Goal: Transaction & Acquisition: Purchase product/service

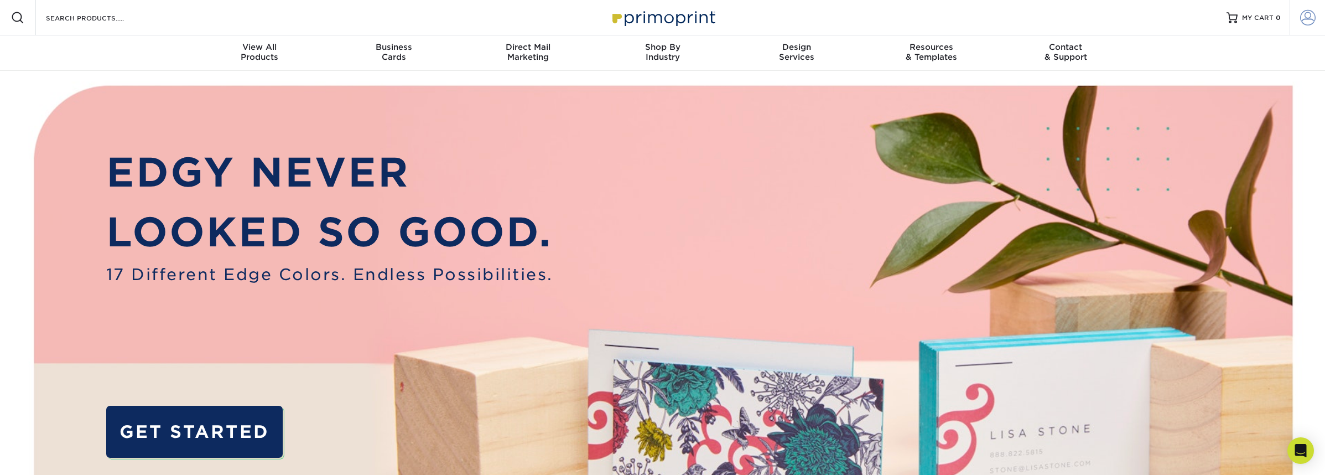
click at [1306, 16] on span at bounding box center [1307, 17] width 15 height 15
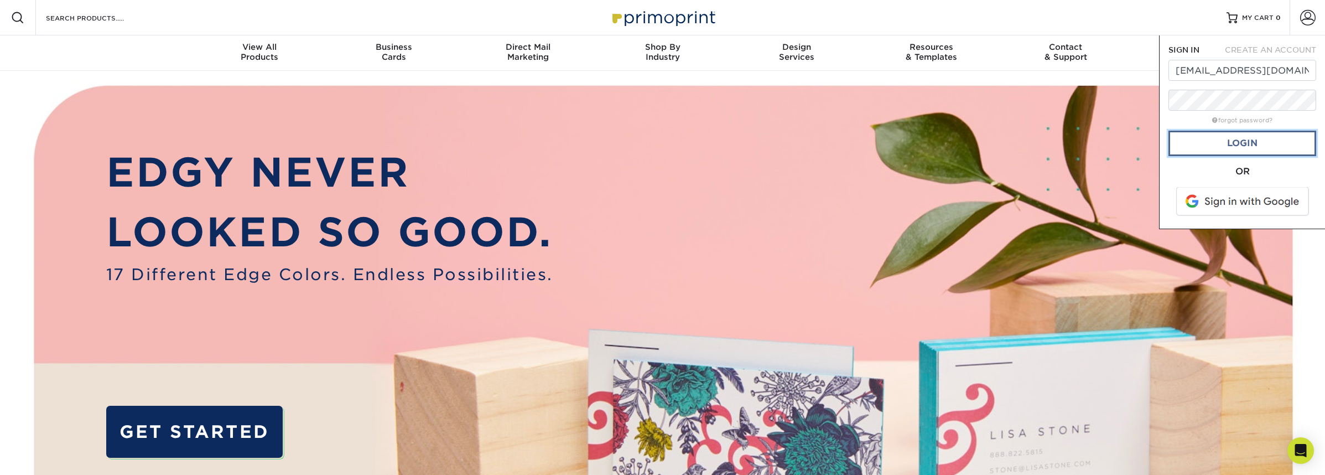
click at [1235, 143] on link "Login" at bounding box center [1242, 143] width 148 height 25
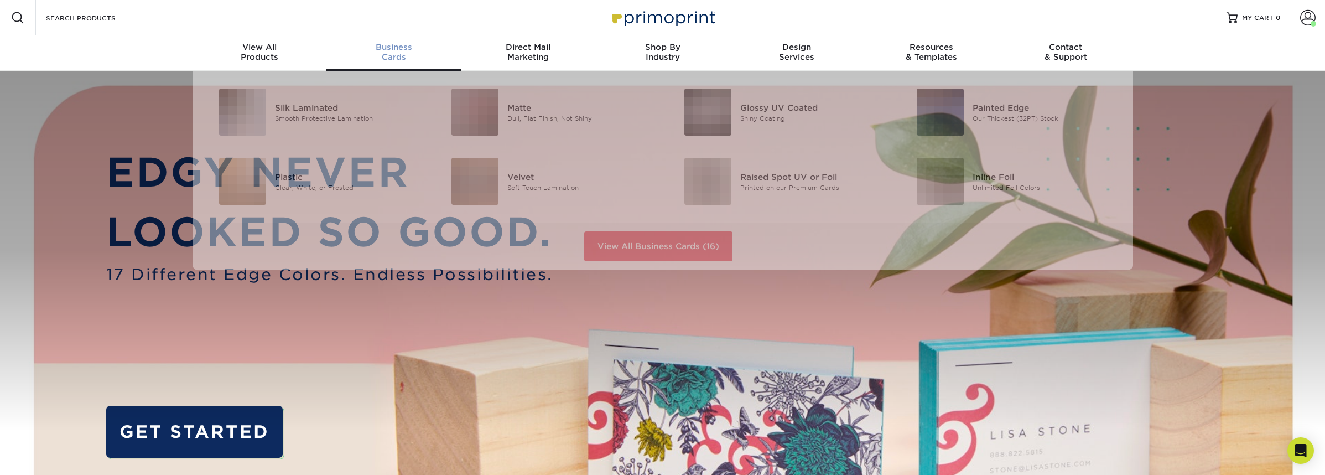
click at [392, 51] on div "Business Cards" at bounding box center [393, 52] width 134 height 20
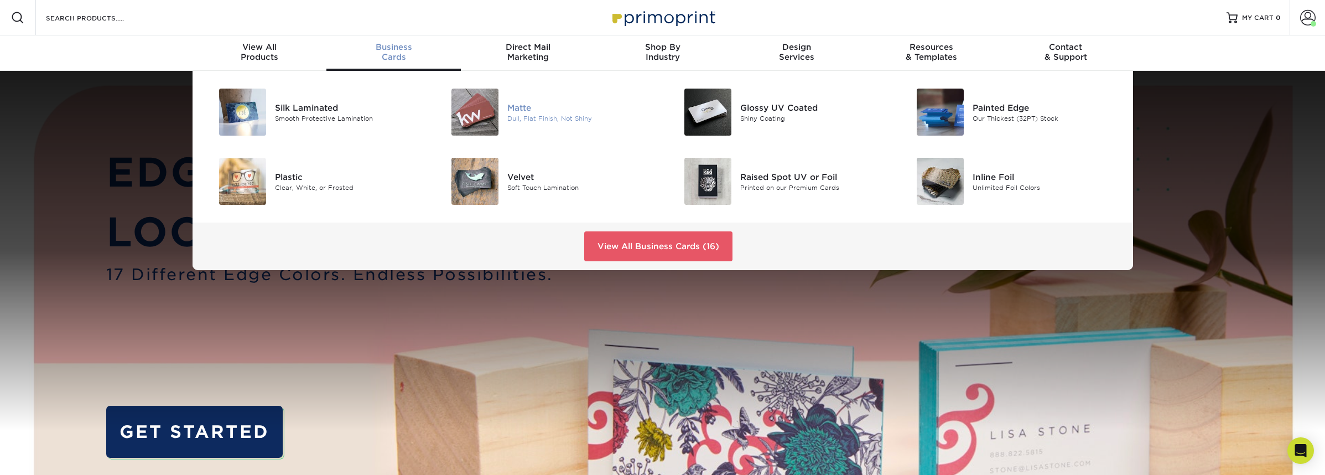
click at [466, 107] on img at bounding box center [474, 112] width 47 height 47
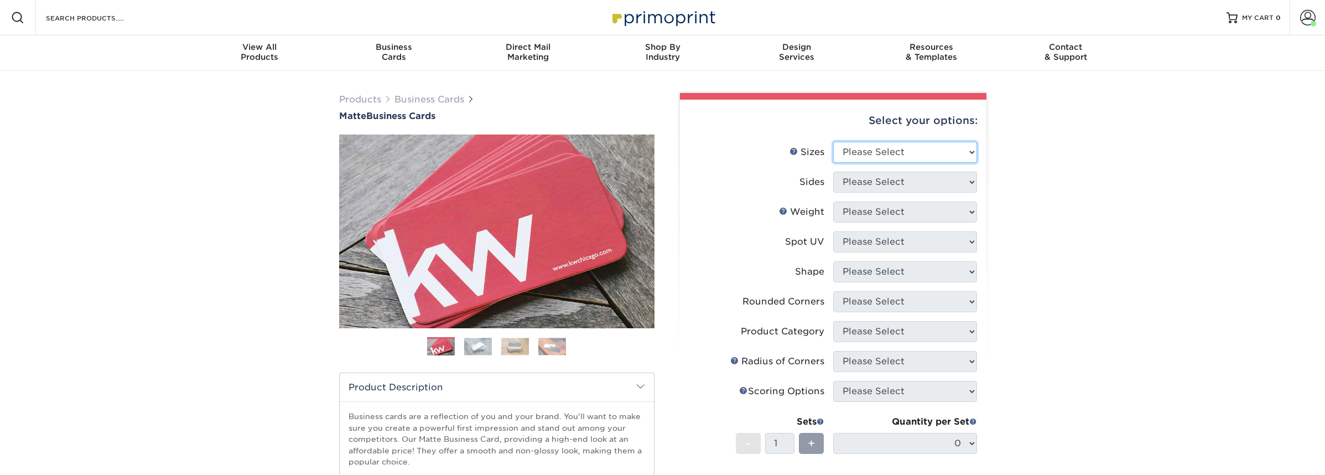
click at [876, 147] on select "Please Select 1.5" x 3.5" - Mini 1.75" x 3.5" - Mini 2" x 2" - Square 2" x 3" -…" at bounding box center [905, 152] width 144 height 21
select select "2.00x3.50"
click at [833, 142] on select "Please Select 1.5" x 3.5" - Mini 1.75" x 3.5" - Mini 2" x 2" - Square 2" x 3" -…" at bounding box center [905, 152] width 144 height 21
click at [899, 181] on select "Please Select Print Both Sides Print Front Only" at bounding box center [905, 181] width 144 height 21
select select "13abbda7-1d64-4f25-8bb2-c179b224825d"
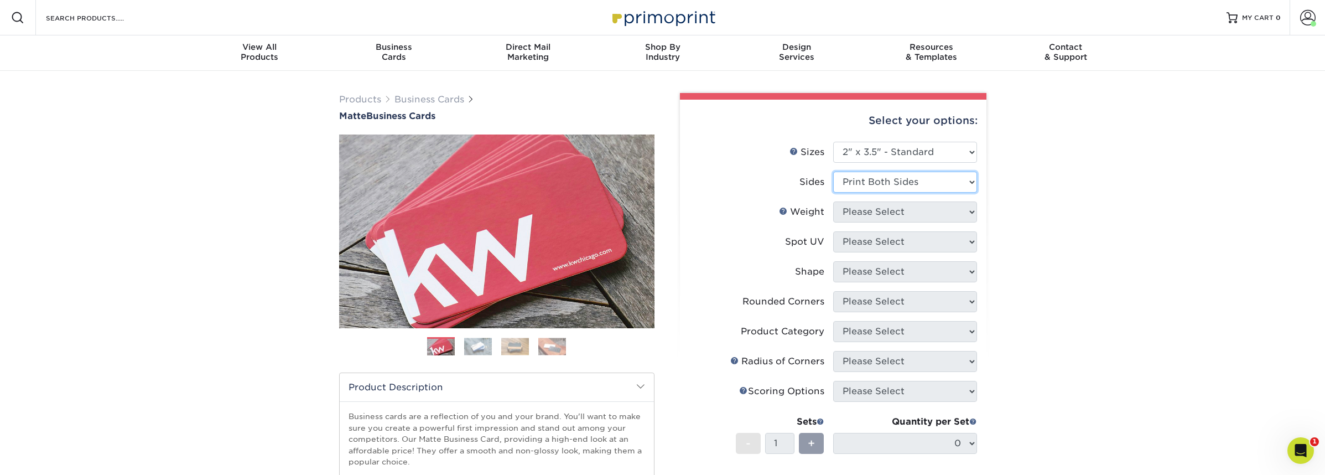
click at [833, 171] on select "Please Select Print Both Sides Print Front Only" at bounding box center [905, 181] width 144 height 21
click at [902, 217] on select "Please Select 16PT 14PT" at bounding box center [905, 211] width 144 height 21
select select "16PT"
click at [833, 201] on select "Please Select 16PT 14PT" at bounding box center [905, 211] width 144 height 21
click at [907, 242] on select "Please Select No Spot UV Front and Back (Both Sides) Front Only Back Only" at bounding box center [905, 241] width 144 height 21
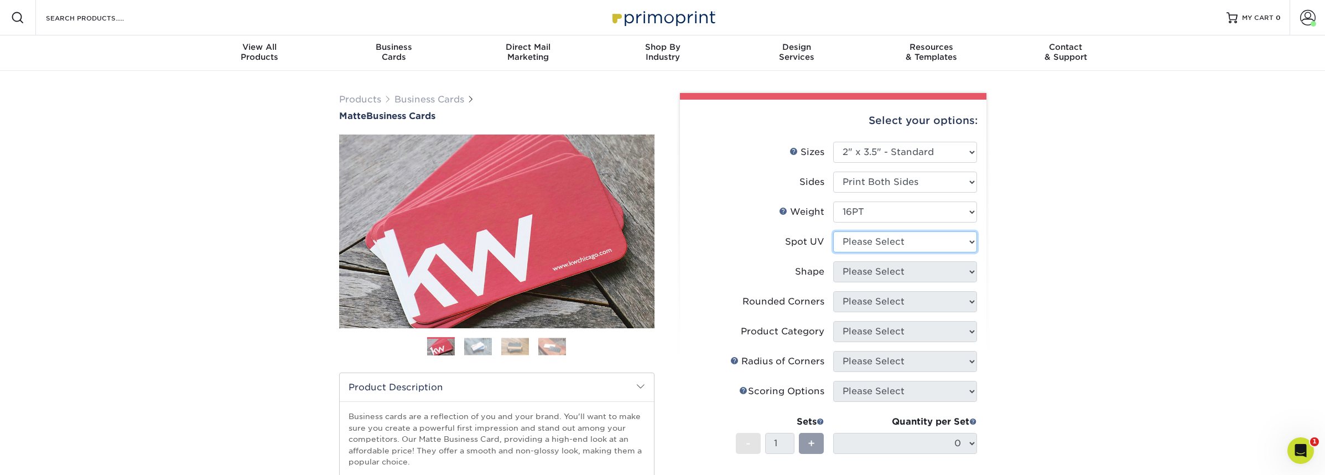
select select "3"
click at [833, 231] on select "Please Select No Spot UV Front and Back (Both Sides) Front Only Back Only" at bounding box center [905, 241] width 144 height 21
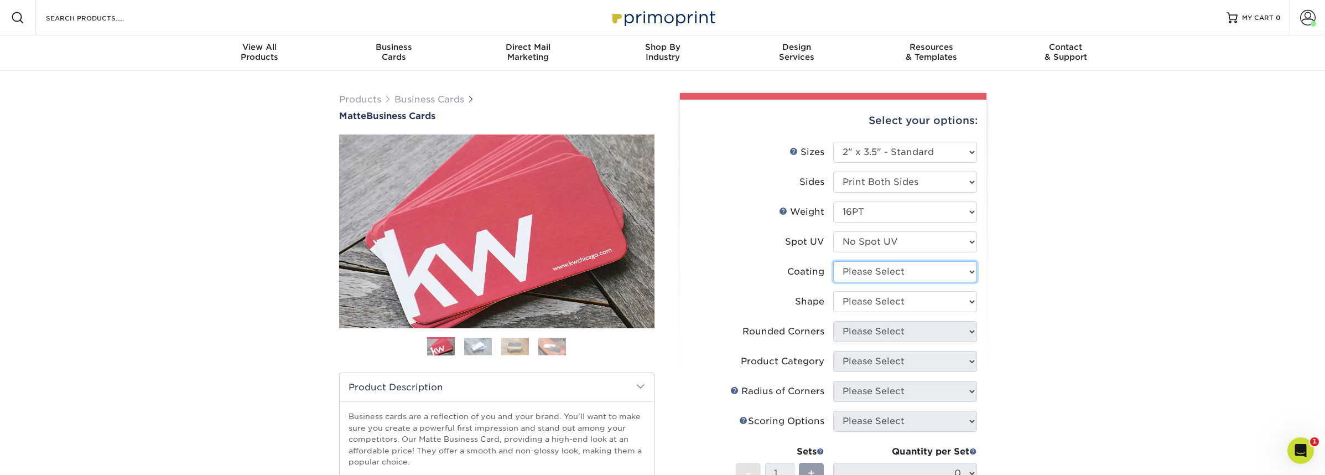
click at [914, 270] on select at bounding box center [905, 271] width 144 height 21
select select "121bb7b5-3b4d-429f-bd8d-bbf80e953313"
click at [833, 261] on select at bounding box center [905, 271] width 144 height 21
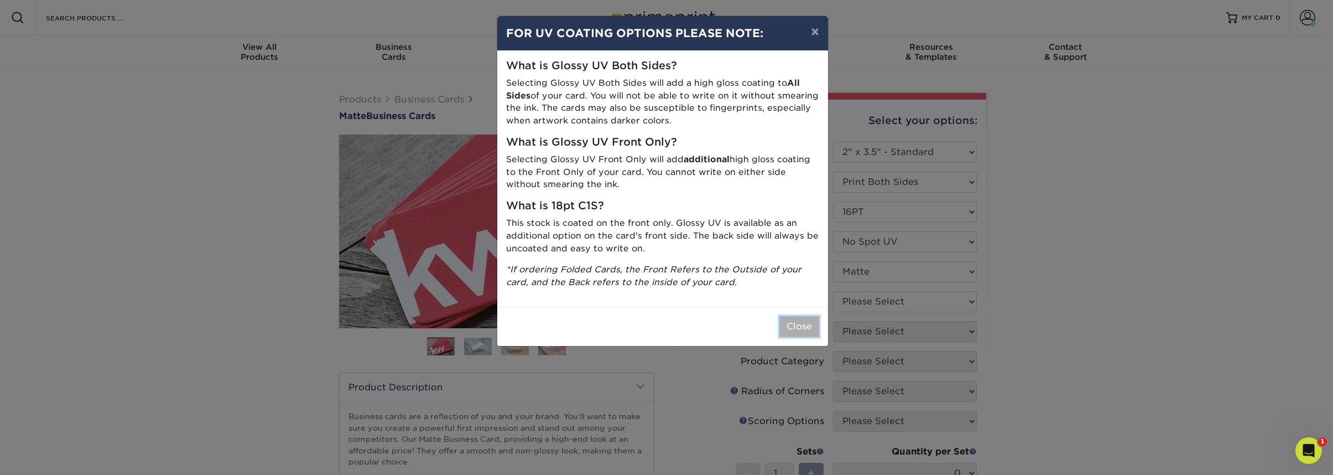
click at [792, 326] on button "Close" at bounding box center [799, 326] width 40 height 21
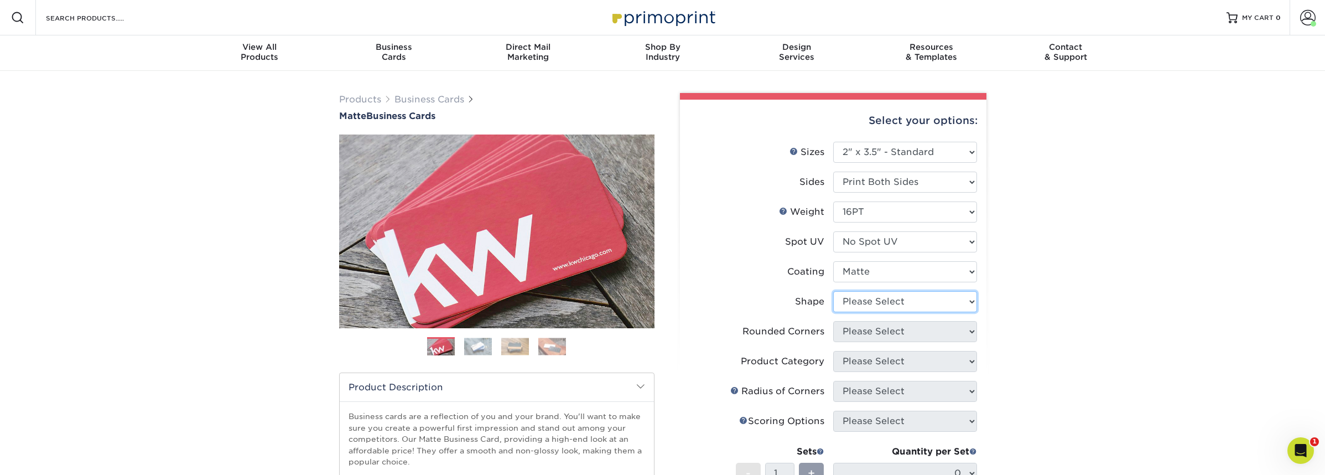
click at [877, 300] on select "Please Select Standard Oval" at bounding box center [905, 301] width 144 height 21
select select "standard"
click at [833, 291] on select "Please Select Standard Oval" at bounding box center [905, 301] width 144 height 21
click at [909, 333] on select "Please Select Yes - Round 2 Corners Yes - Round 4 Corners No" at bounding box center [905, 331] width 144 height 21
select select "7672df9e-0e0a-464d-8e1f-920c575e4da3"
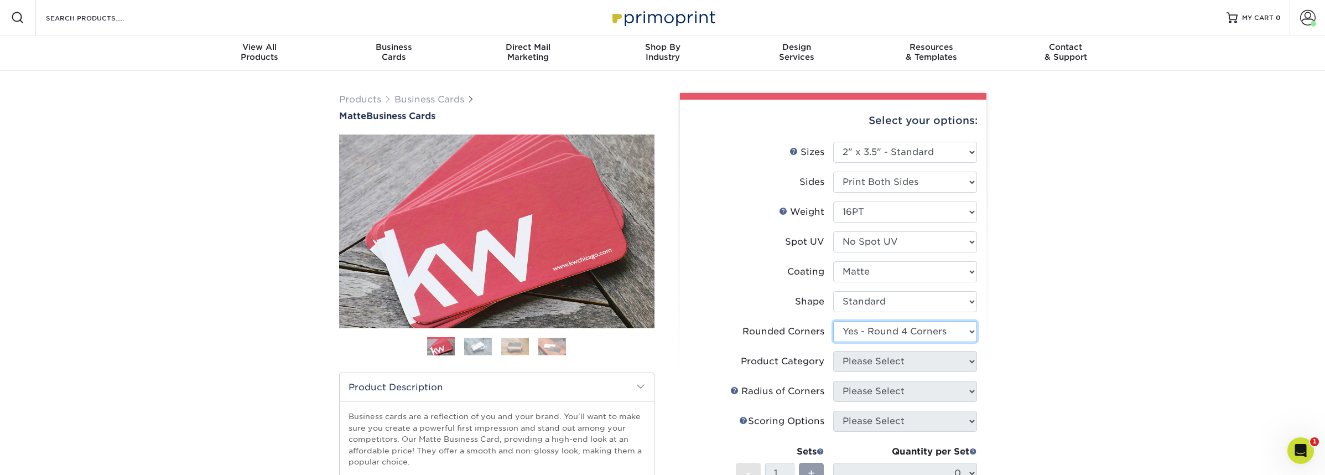
click at [833, 321] on select "Please Select Yes - Round 2 Corners Yes - Round 4 Corners No" at bounding box center [905, 331] width 144 height 21
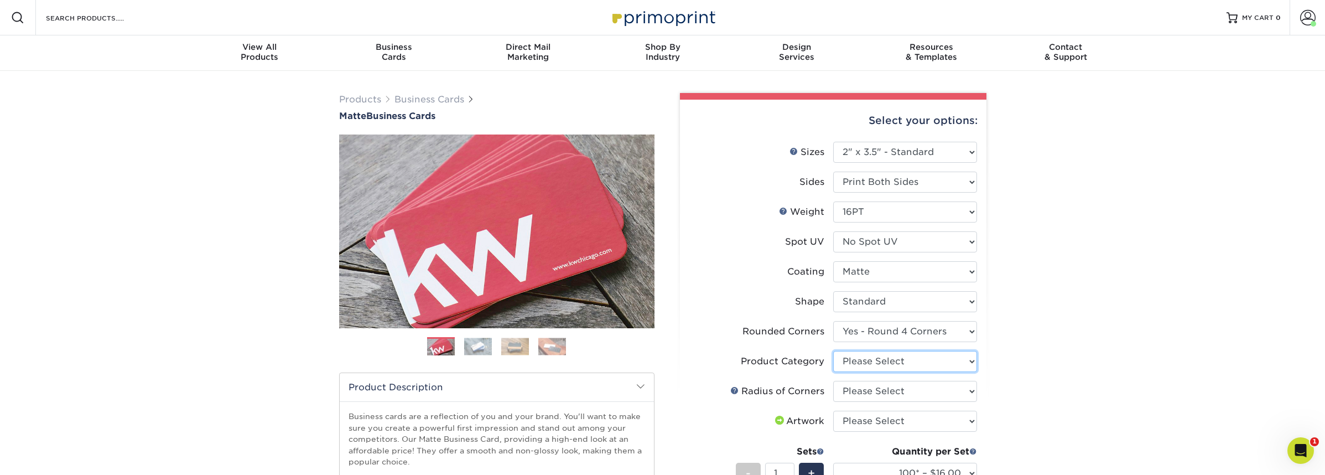
click at [908, 365] on select "Please Select Business Cards" at bounding box center [905, 361] width 144 height 21
select select "3b5148f1-0588-4f88-a218-97bcfdce65c1"
click at [833, 351] on select "Please Select Business Cards" at bounding box center [905, 361] width 144 height 21
click at [898, 394] on select "Please Select Rounded 1/8" Rounded 1/4"" at bounding box center [905, 391] width 144 height 21
select select "589680c7-ee9a-431b-9d12-d7aeb1386a97"
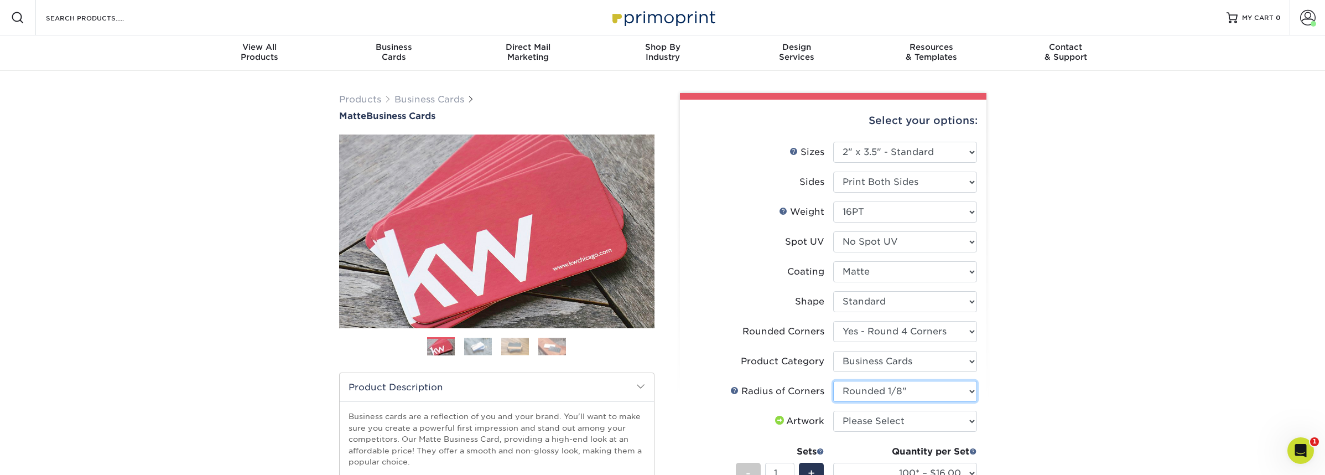
click at [833, 381] on select "Please Select Rounded 1/8" Rounded 1/4"" at bounding box center [905, 391] width 144 height 21
click at [899, 421] on select "Please Select I will upload files I need a design - $100" at bounding box center [905, 420] width 144 height 21
select select "upload"
click at [833, 410] on select "Please Select I will upload files I need a design - $100" at bounding box center [905, 420] width 144 height 21
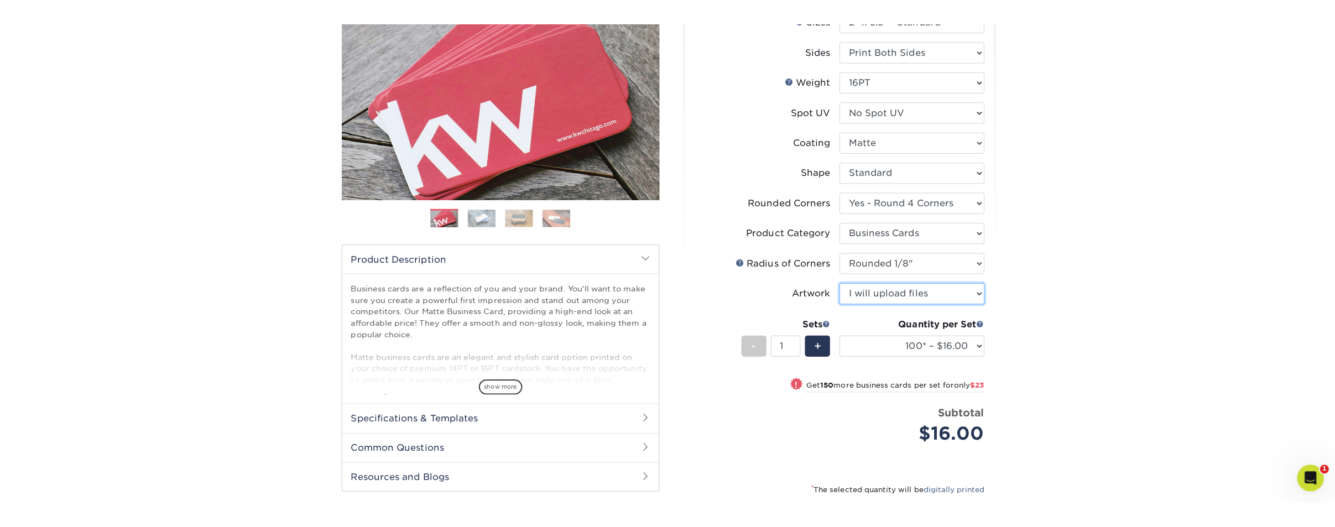
scroll to position [186, 0]
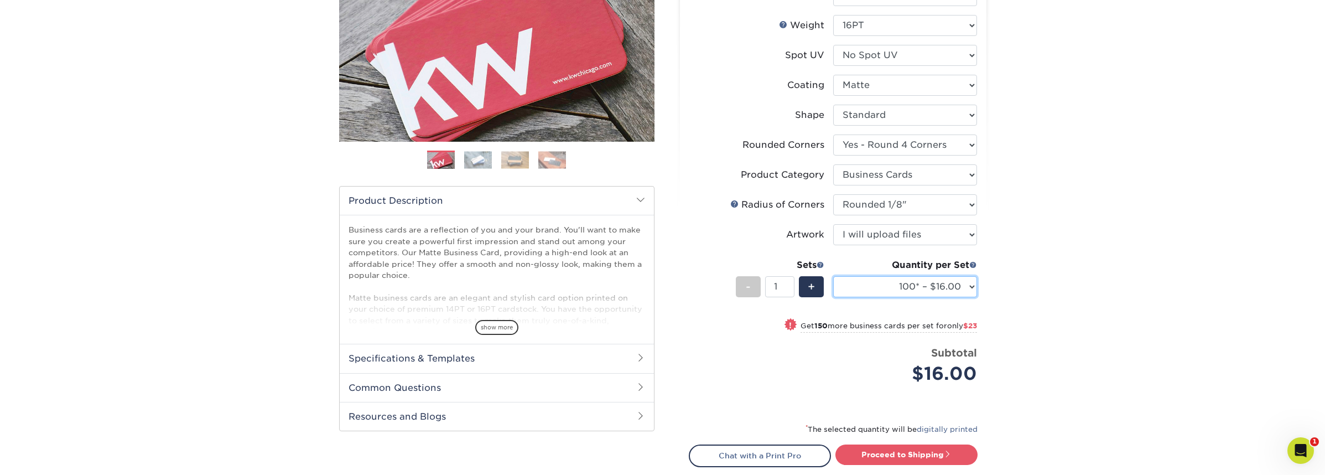
click at [914, 283] on select "100* – $16.00 250* – $39.00 500 – $77.00 1000 – $94.00 2500 – $173.00 5000 – $2…" at bounding box center [905, 286] width 144 height 21
select select "250* – $39.00"
click at [833, 276] on select "100* – $16.00 250* – $39.00 500 – $77.00 1000 – $94.00 2500 – $173.00 5000 – $2…" at bounding box center [905, 286] width 144 height 21
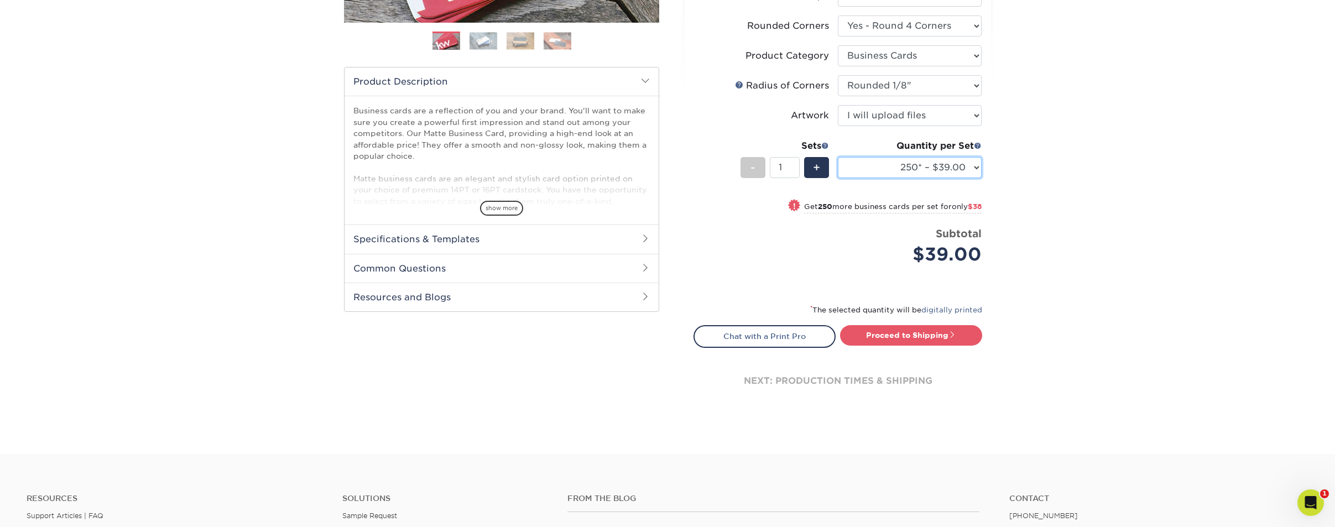
scroll to position [314, 0]
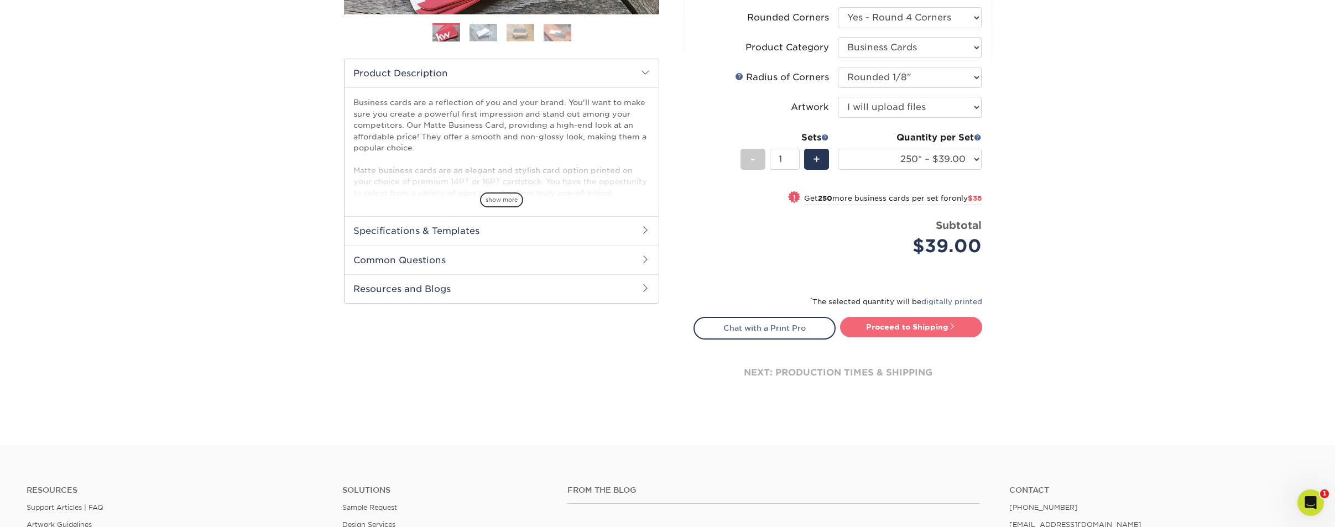
click at [921, 329] on link "Proceed to Shipping" at bounding box center [911, 327] width 142 height 20
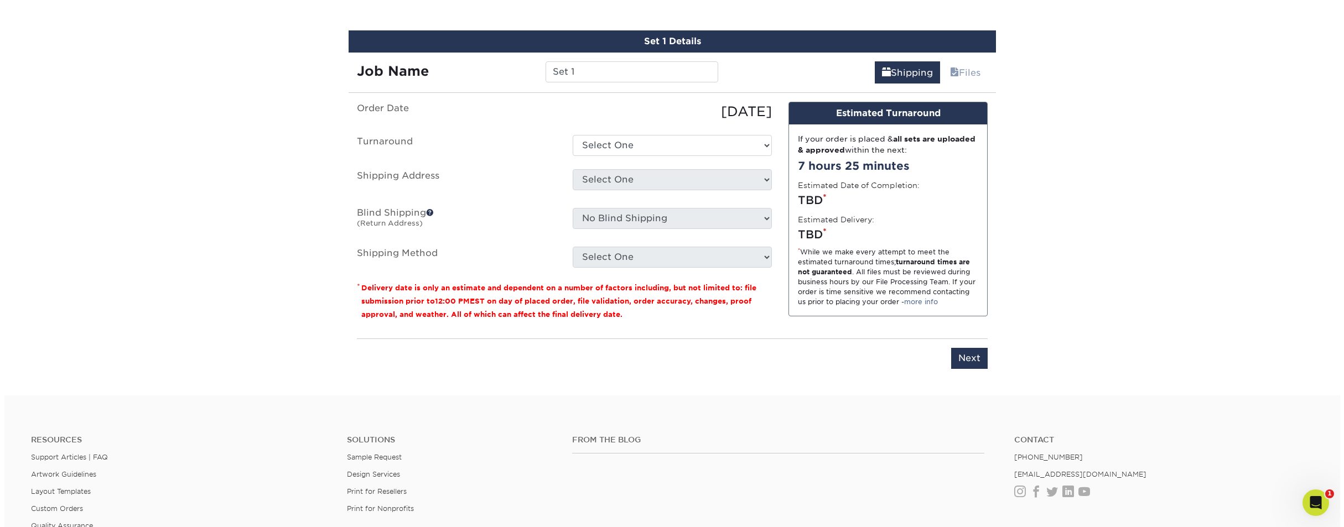
scroll to position [661, 0]
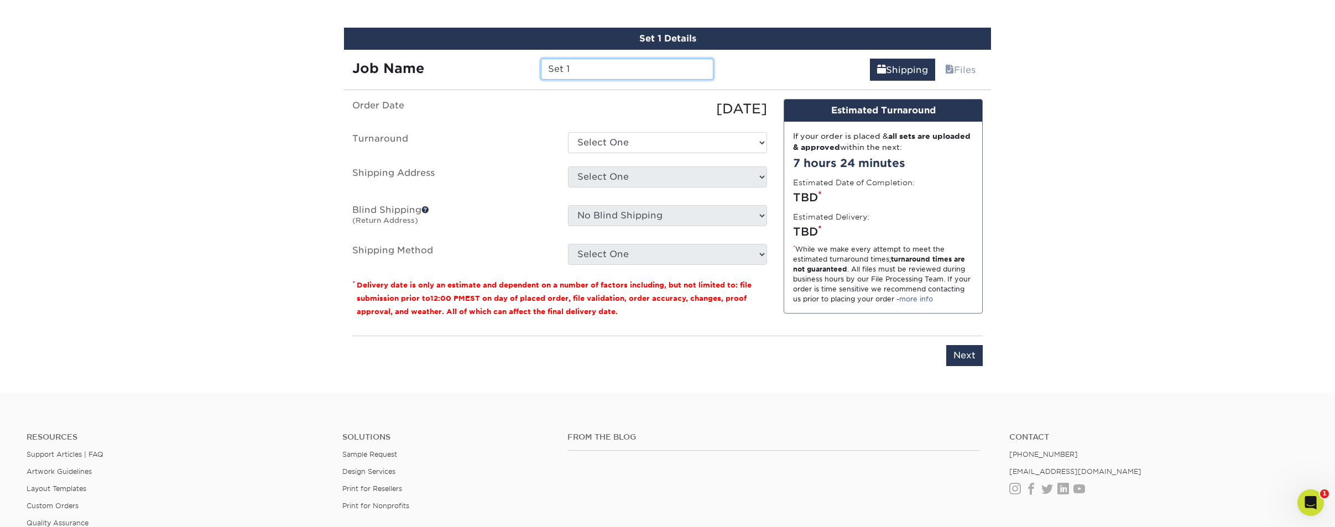
click at [595, 71] on input "Set 1" at bounding box center [627, 69] width 172 height 21
paste input "Gonzalo A. Brusella"
click at [602, 67] on input "Gonzalo A. Brusella" at bounding box center [627, 69] width 172 height 21
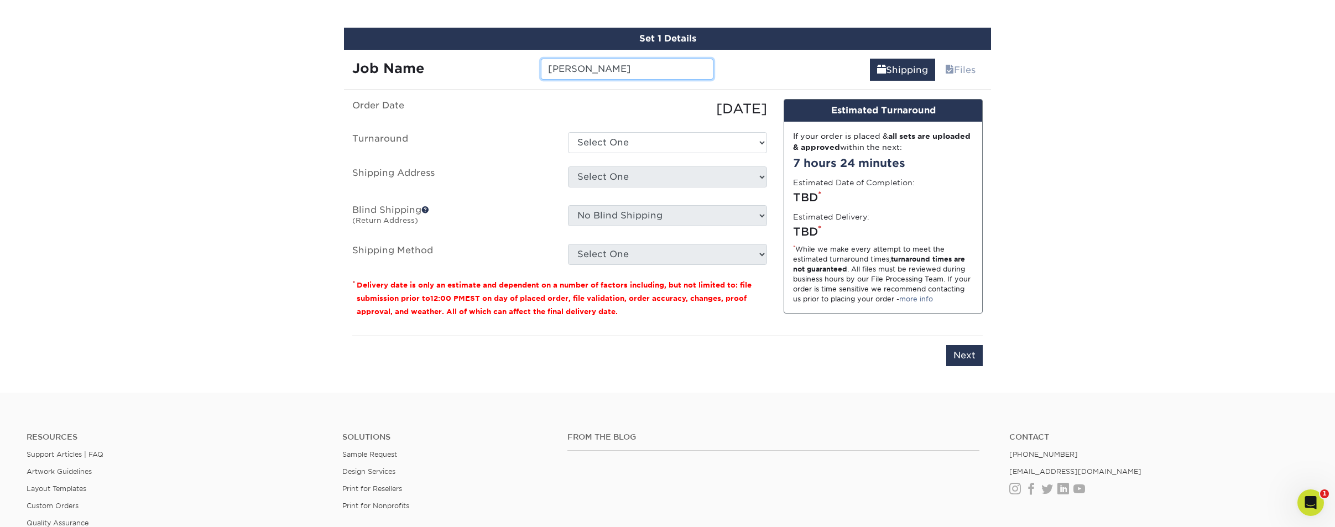
type input "Gonzalo Brusella"
click at [630, 140] on select "Select One 2-4 Business Days 2 Day Next Business Day" at bounding box center [667, 142] width 199 height 21
select select "823306c4-fca3-4eef-b9dc-f915865d50ea"
click at [568, 132] on select "Select One 2-4 Business Days 2 Day Next Business Day" at bounding box center [667, 142] width 199 height 21
click at [613, 174] on select "Select One AASPA 2019 AASPA-2022 Abbey Therings Adam Cho Adam Cibulka-Home Adam…" at bounding box center [667, 176] width 199 height 21
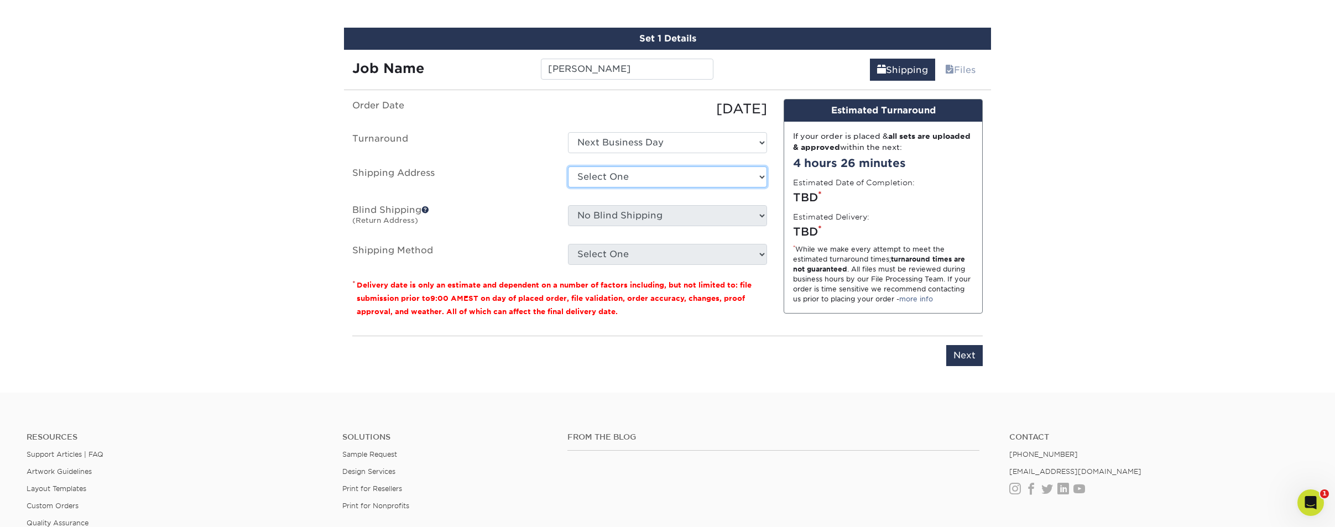
click at [656, 180] on select "Select One AASPA 2019 AASPA-2022 Abbey Therings Adam Cho Adam Cibulka-Home Adam…" at bounding box center [667, 176] width 199 height 21
select select "newaddress"
click at [568, 166] on select "Select One AASPA 2019 AASPA-2022 Abbey Therings Adam Cho Adam Cibulka-Home Adam…" at bounding box center [667, 176] width 199 height 21
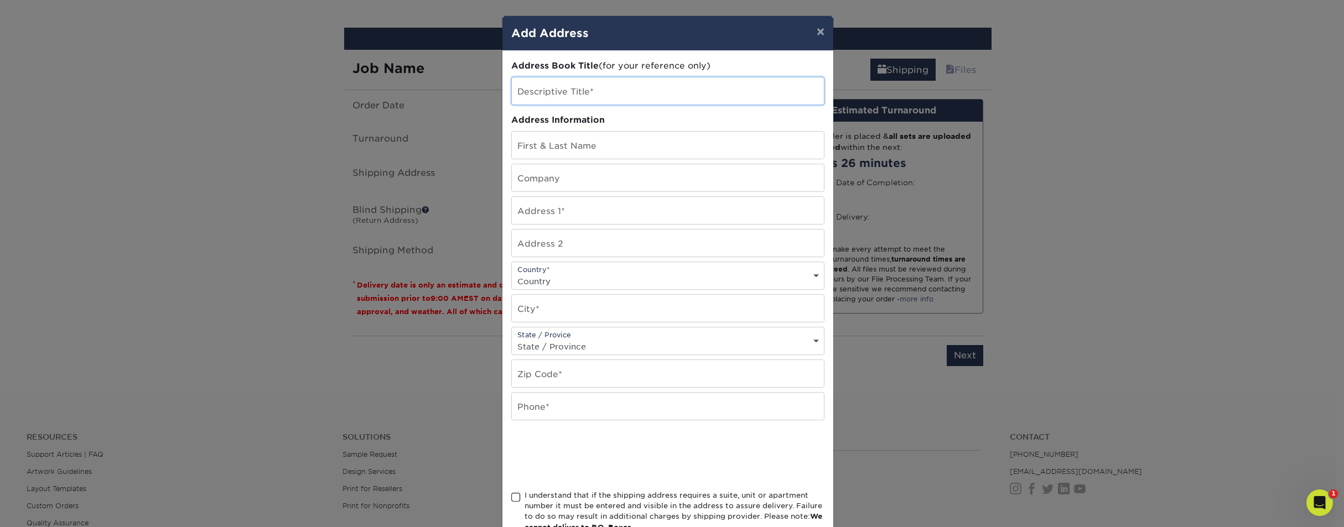
click at [621, 87] on input "text" at bounding box center [668, 90] width 312 height 27
paste input "Gonzalo A. Brusella"
type input "Gonzalo A. Brusella"
click at [616, 145] on input "text" at bounding box center [668, 145] width 312 height 27
paste input "Gonzalo A. Brusella"
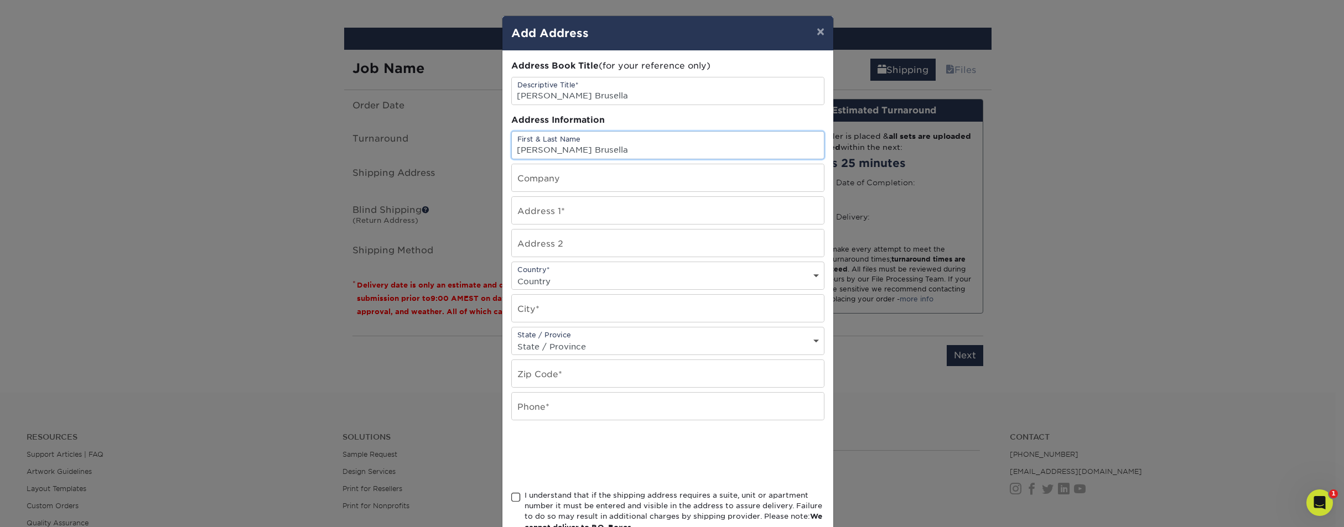
type input "Gonzalo A. Brusella"
click at [599, 181] on input "text" at bounding box center [668, 177] width 312 height 27
type input "Frontline Education"
click at [611, 207] on input "text" at bounding box center [668, 210] width 312 height 27
paste input "302 KENLOCH AVE. LIBERTYVILLE IL 60048-1772"
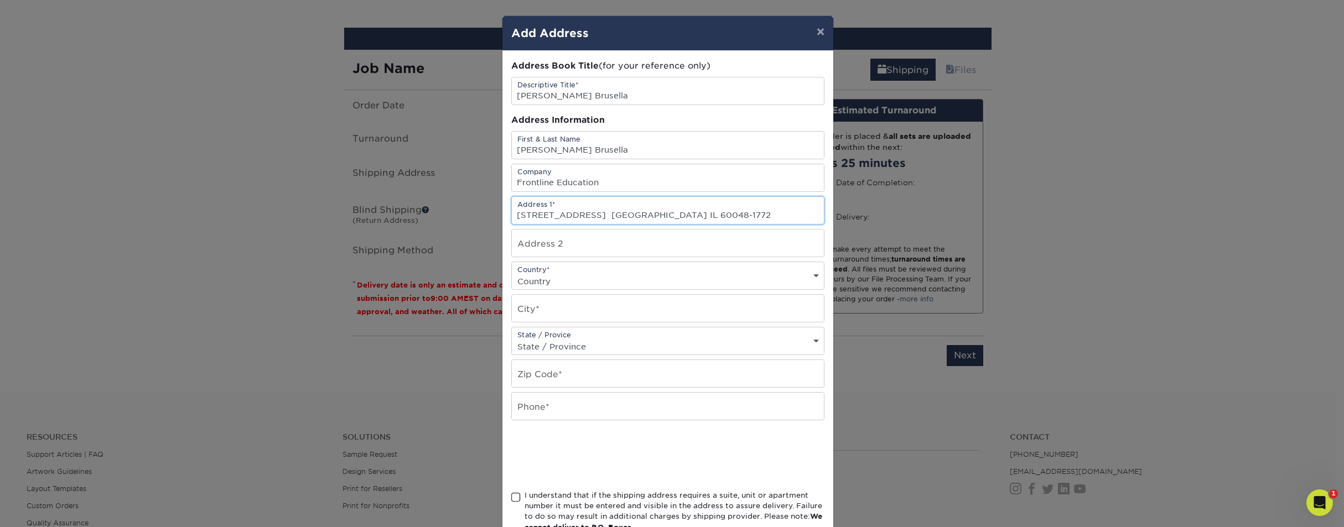
type input "302 KENLOCH AVE. LIBERTYVILLE IL 60048-1772"
click at [599, 274] on select "Country United States Canada ----------------------------- Afghanistan Albania …" at bounding box center [668, 281] width 312 height 16
select select "US"
click at [512, 273] on select "Country United States Canada ----------------------------- Afghanistan Albania …" at bounding box center [668, 281] width 312 height 16
click at [596, 313] on input "text" at bounding box center [668, 308] width 312 height 27
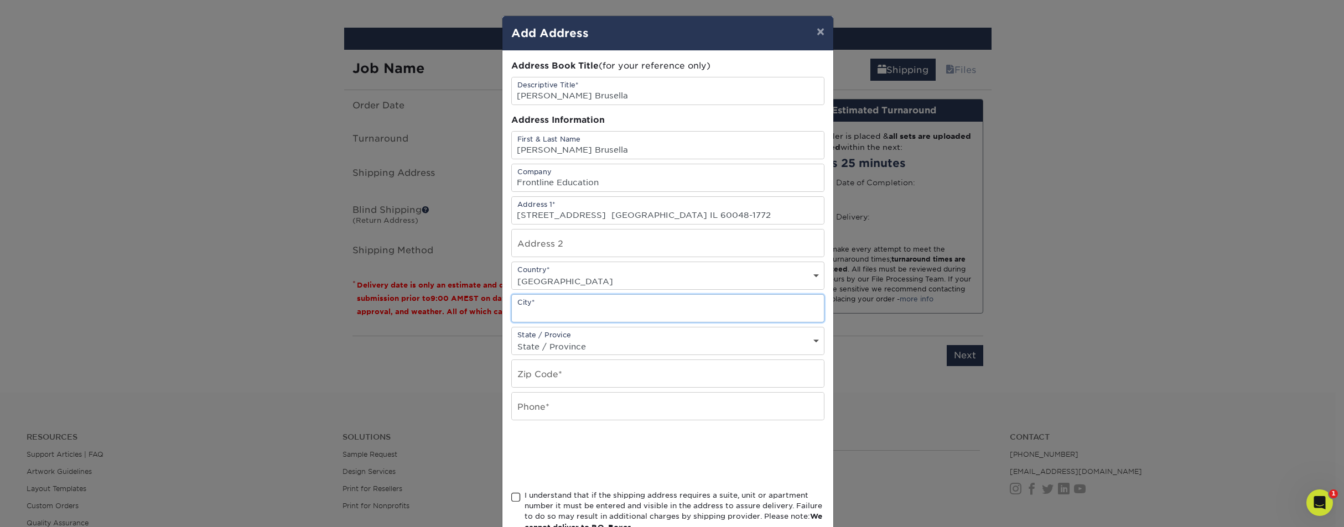
paste input "302 KENLOCH AVE. LIBERTYVILLE IL 60048-1772"
drag, startPoint x: 601, startPoint y: 311, endPoint x: 506, endPoint y: 311, distance: 95.7
click at [506, 311] on div "Address Book Title (for your reference only) Descriptive Title* Gonzalo A. Brus…" at bounding box center [667, 298] width 331 height 495
drag, startPoint x: 644, startPoint y: 311, endPoint x: 576, endPoint y: 311, distance: 68.6
click at [576, 311] on input "LIBERTYVILLE IL 60048-1772" at bounding box center [668, 308] width 312 height 27
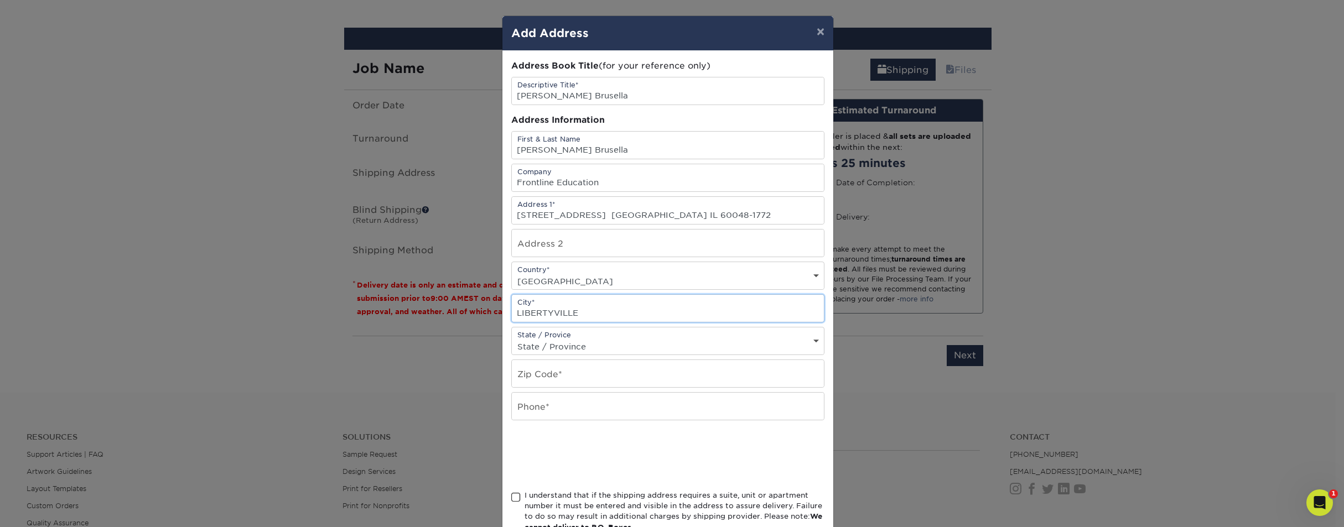
type input "LIBERTYVILLE"
click at [608, 340] on select "State / Province Alabama Alaska Arizona Arkansas California Colorado Connecticu…" at bounding box center [668, 347] width 312 height 16
select select "IL"
click at [512, 339] on select "State / Province Alabama Alaska Arizona Arkansas California Colorado Connecticu…" at bounding box center [668, 347] width 312 height 16
click at [562, 374] on input "text" at bounding box center [668, 373] width 312 height 27
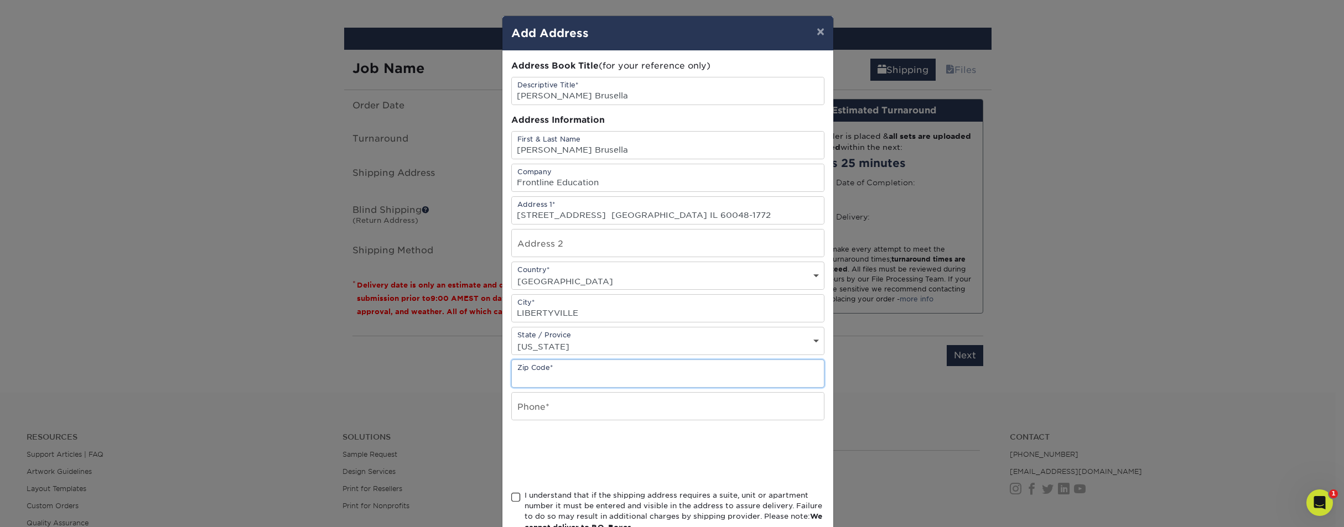
paste input "302 KENLOCH AVE. LIBERTYVILLE IL 60048-1772"
click at [676, 377] on input "302 KENLOCH AVE. LIBERTYVILLE IL 60048-1772" at bounding box center [668, 373] width 312 height 27
drag, startPoint x: 676, startPoint y: 379, endPoint x: 512, endPoint y: 373, distance: 163.8
click at [512, 373] on input "302 KENLOCH AVE. LIBERTYVILLE IL 60048-1772" at bounding box center [668, 373] width 312 height 27
type input "60048-1772"
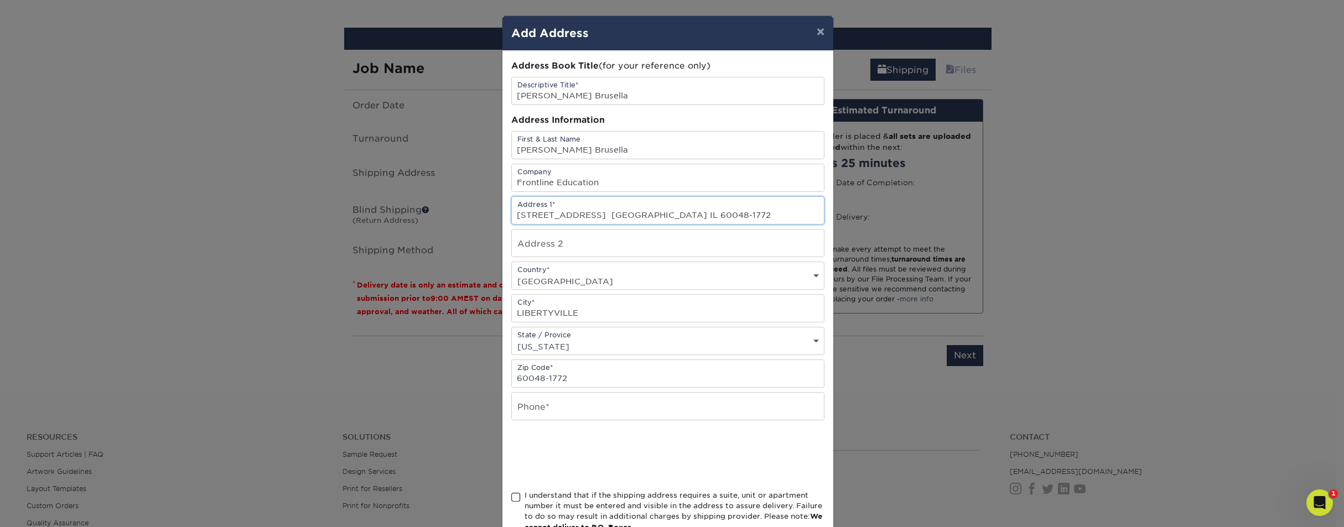
click at [739, 216] on input "302 KENLOCH AVE. LIBERTYVILLE IL 60048-1772" at bounding box center [668, 210] width 312 height 27
type input "302 KENLOCH AVE."
click at [589, 408] on input "text" at bounding box center [668, 406] width 312 height 27
paste input "2246199097"
type input "2246199097"
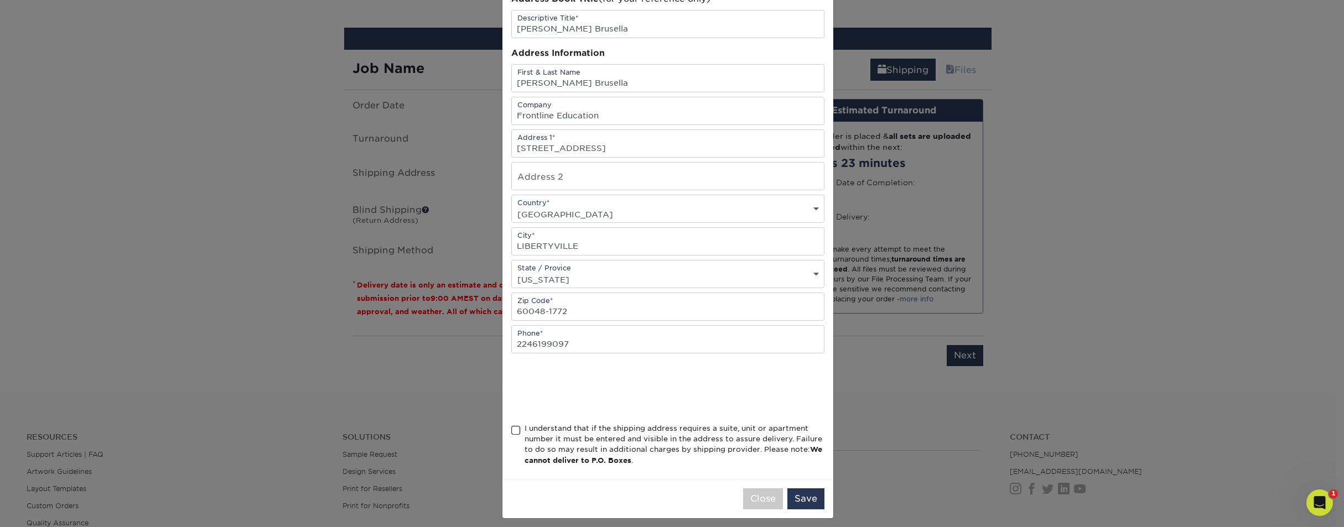
scroll to position [74, 0]
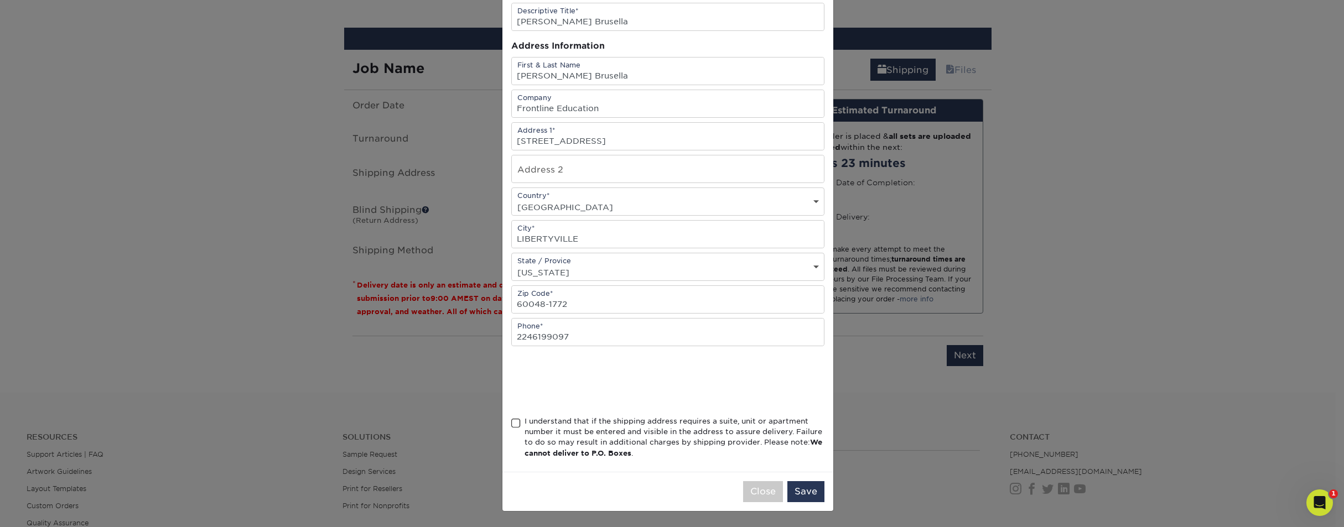
click at [511, 423] on span at bounding box center [515, 423] width 9 height 11
click at [0, 0] on input "I understand that if the shipping address requires a suite, unit or apartment n…" at bounding box center [0, 0] width 0 height 0
click at [802, 474] on button "Save" at bounding box center [805, 491] width 37 height 21
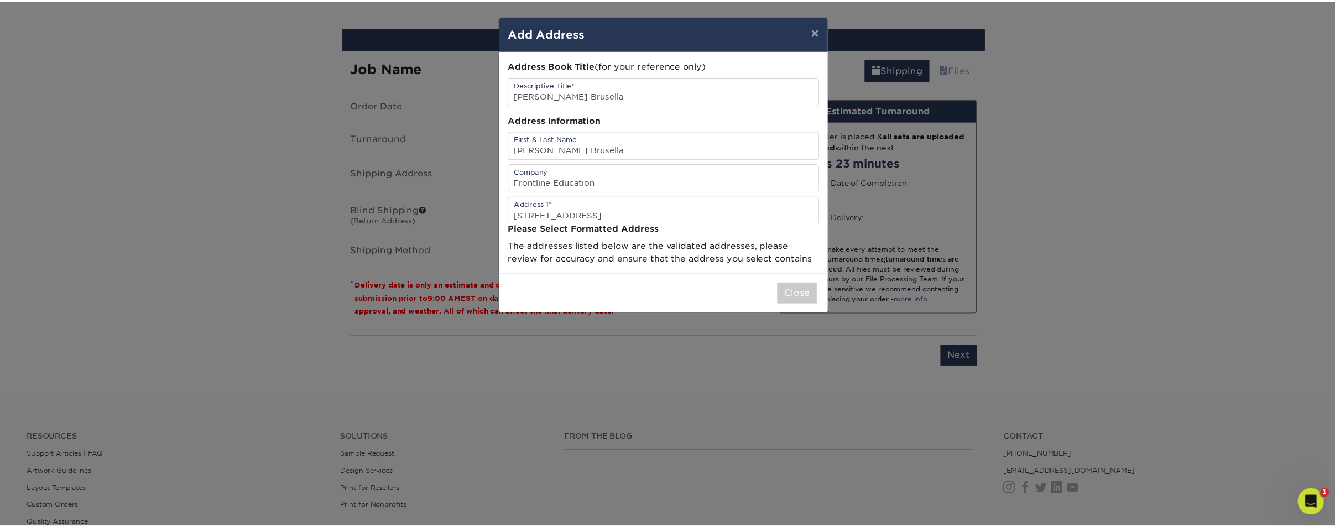
scroll to position [0, 0]
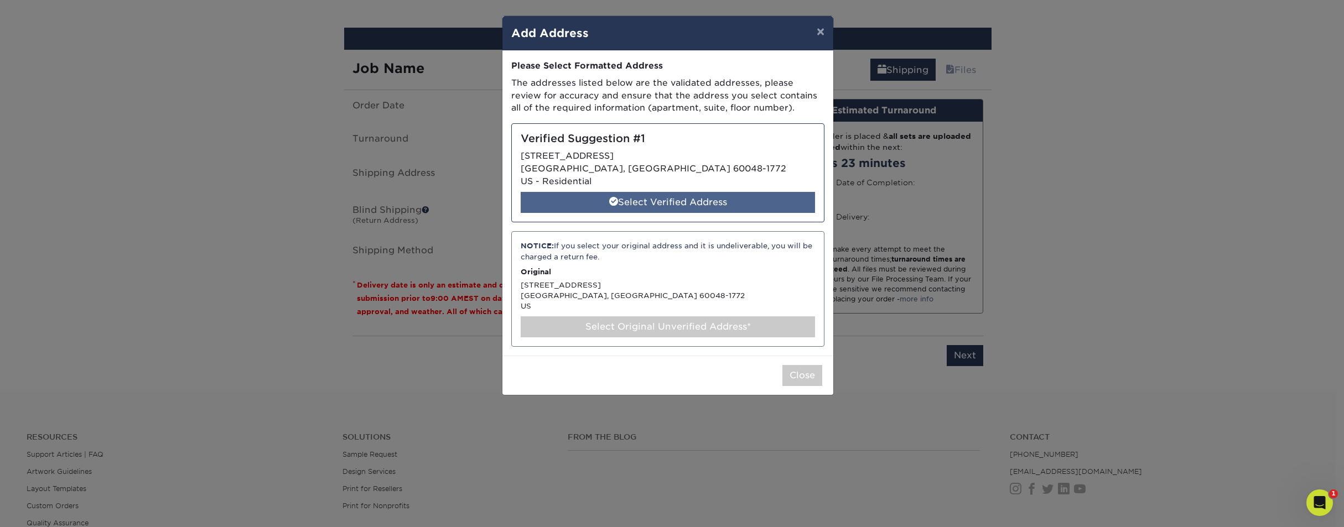
click at [694, 203] on div "Select Verified Address" at bounding box center [668, 202] width 294 height 21
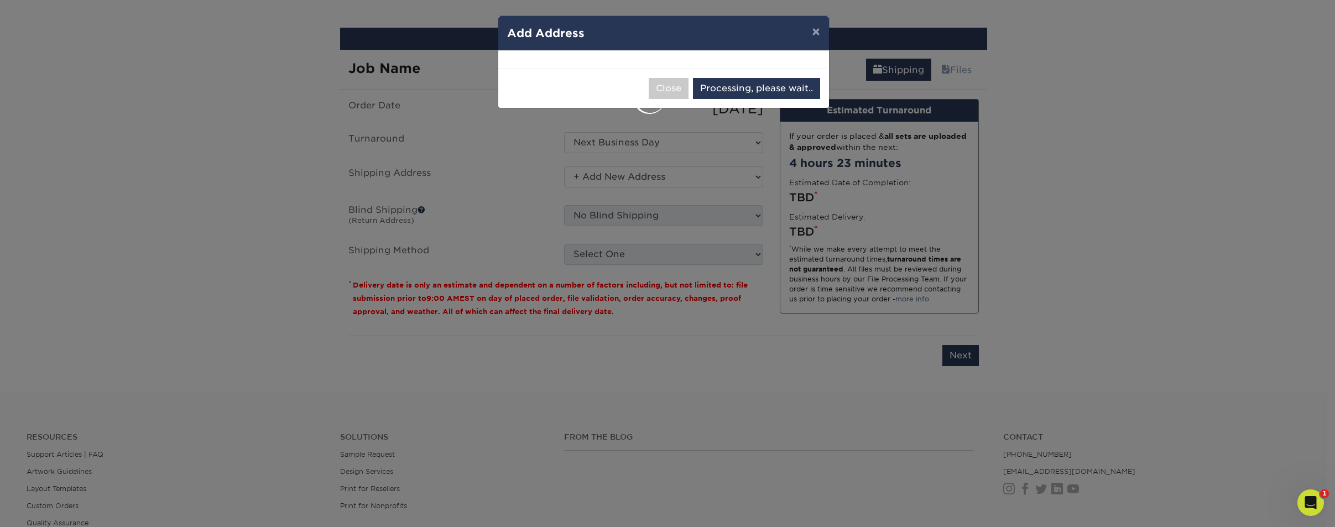
select select "286822"
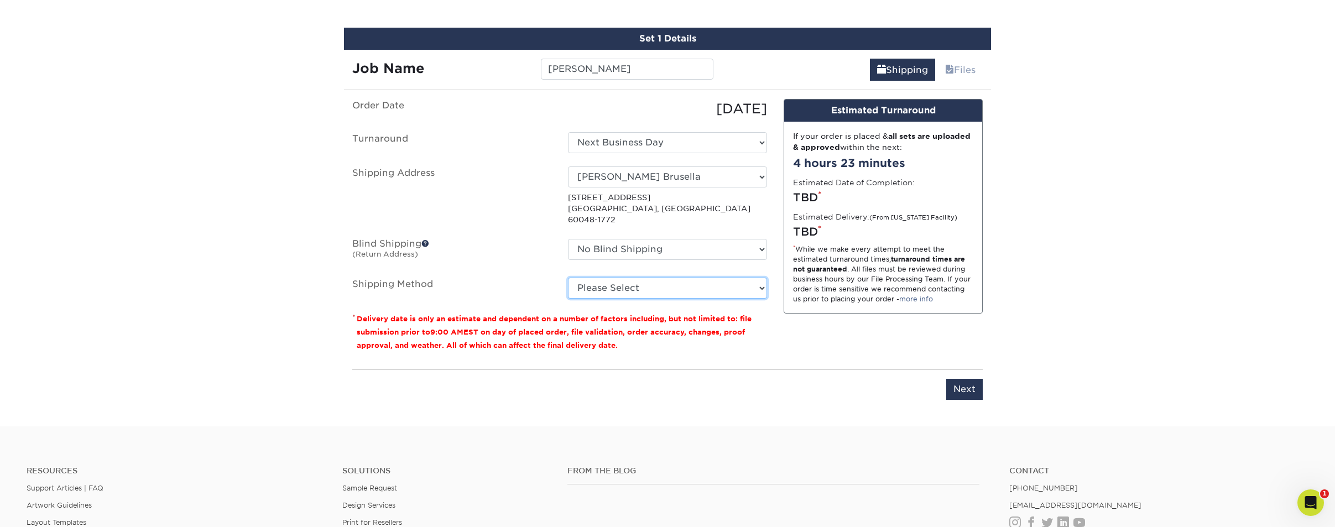
click at [691, 278] on select "Please Select Ground Shipping (+$7.84) 3 Day Shipping Service (+$20.07) 2 Day A…" at bounding box center [667, 288] width 199 height 21
select select "03"
click at [568, 278] on select "Please Select Ground Shipping (+$7.84) 3 Day Shipping Service (+$20.07) 2 Day A…" at bounding box center [667, 288] width 199 height 21
click at [971, 379] on input "Next" at bounding box center [964, 389] width 37 height 21
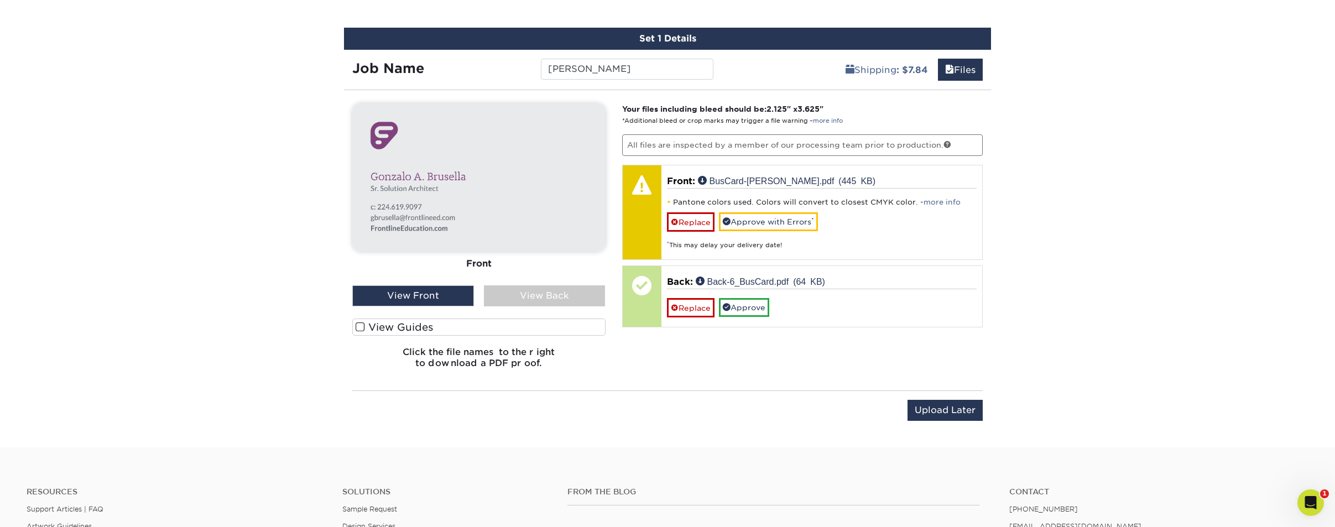
click at [558, 292] on div "View Back" at bounding box center [545, 295] width 122 height 21
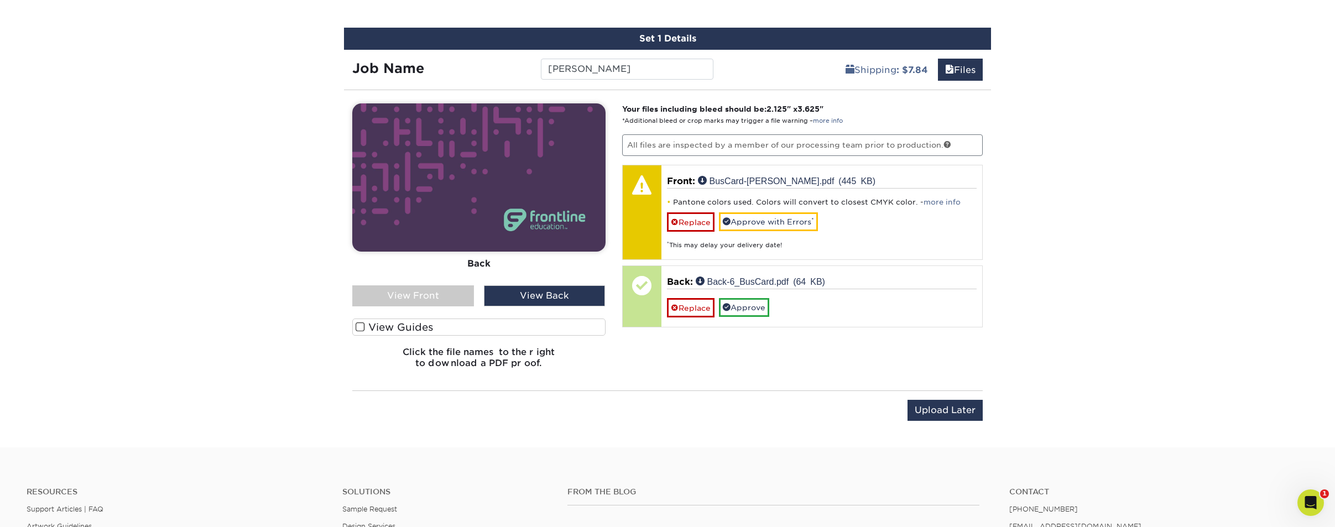
click at [446, 290] on div "View Front" at bounding box center [413, 295] width 122 height 21
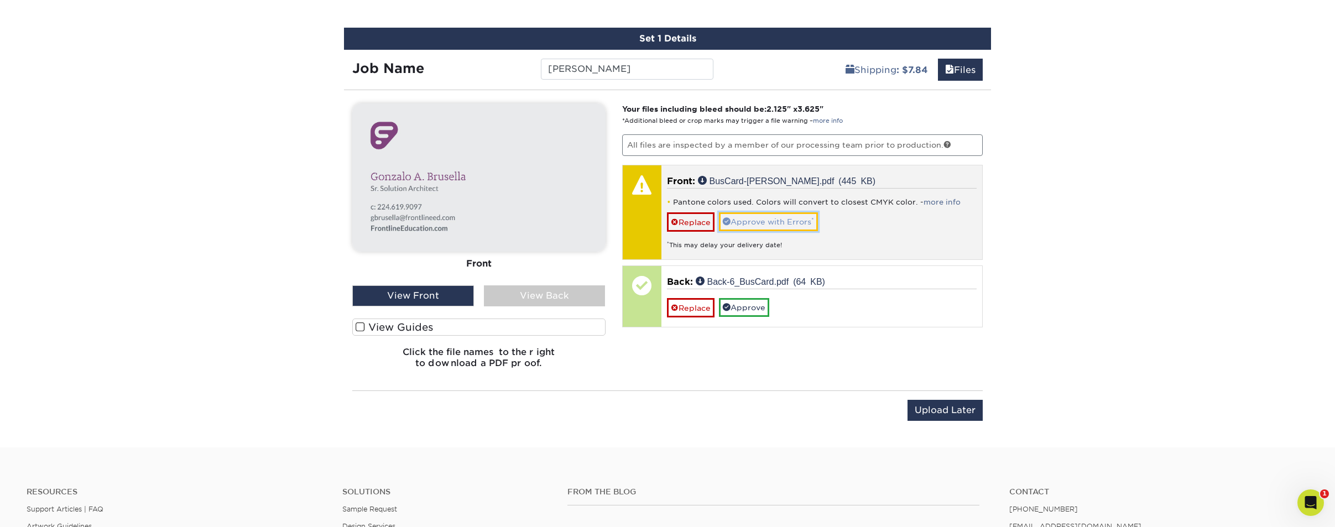
click at [782, 223] on link "Approve with Errors *" at bounding box center [768, 221] width 99 height 19
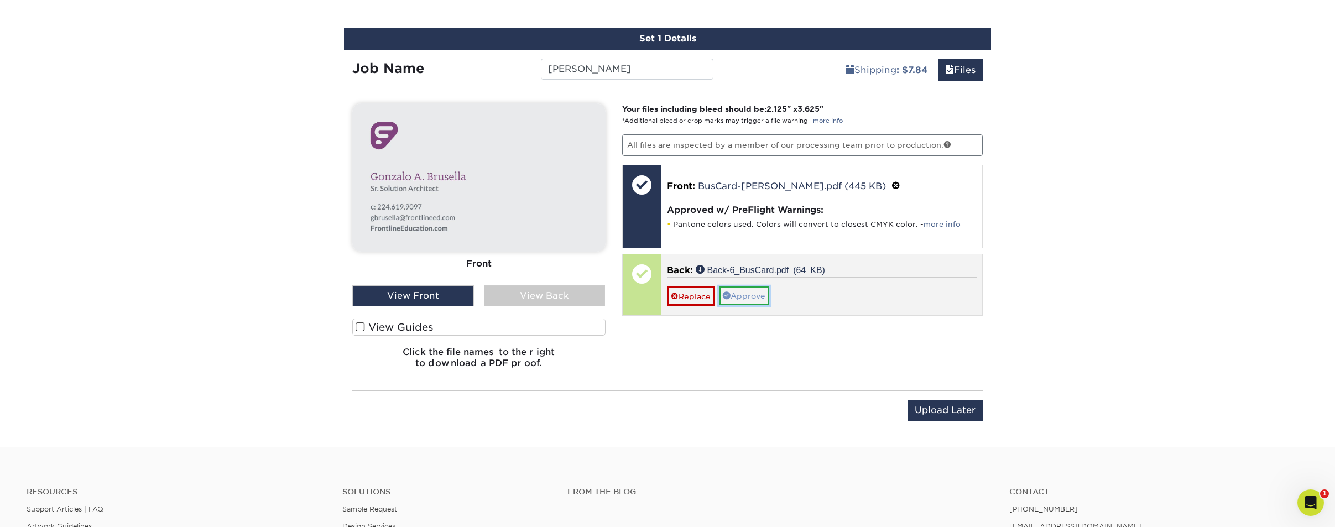
click at [752, 296] on link "Approve" at bounding box center [744, 296] width 50 height 19
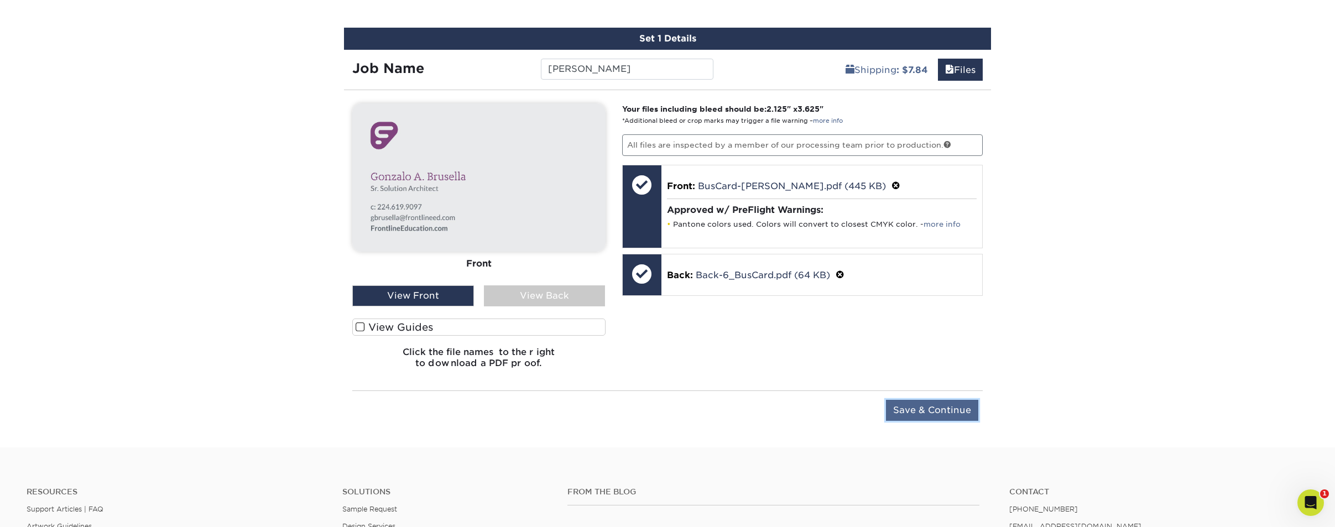
click at [931, 409] on input "Save & Continue" at bounding box center [932, 410] width 92 height 21
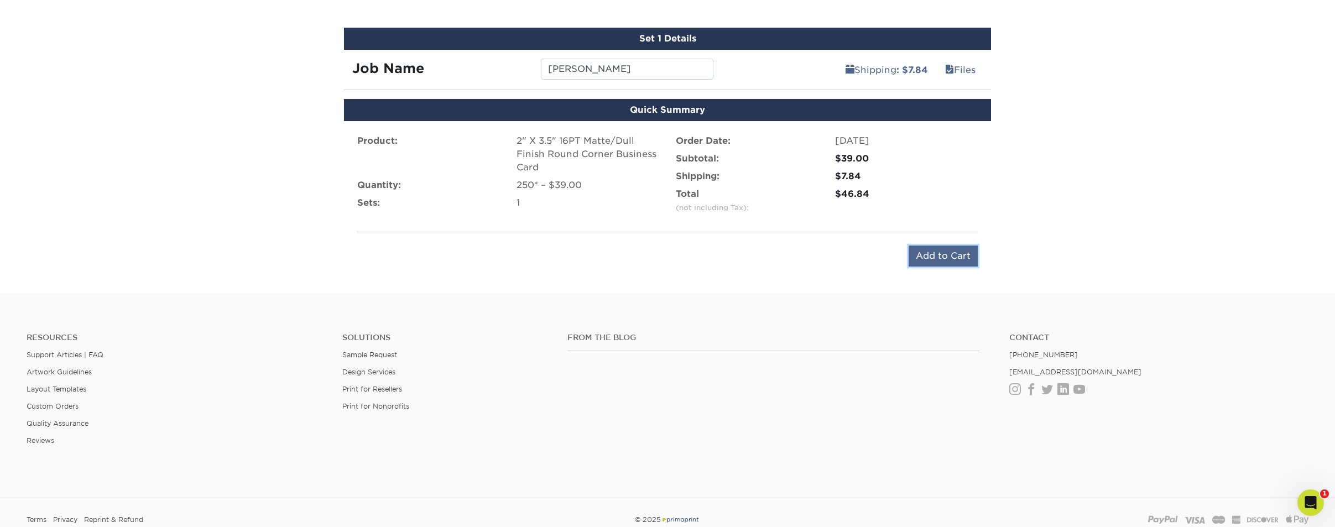
click at [949, 256] on input "Add to Cart" at bounding box center [943, 256] width 69 height 21
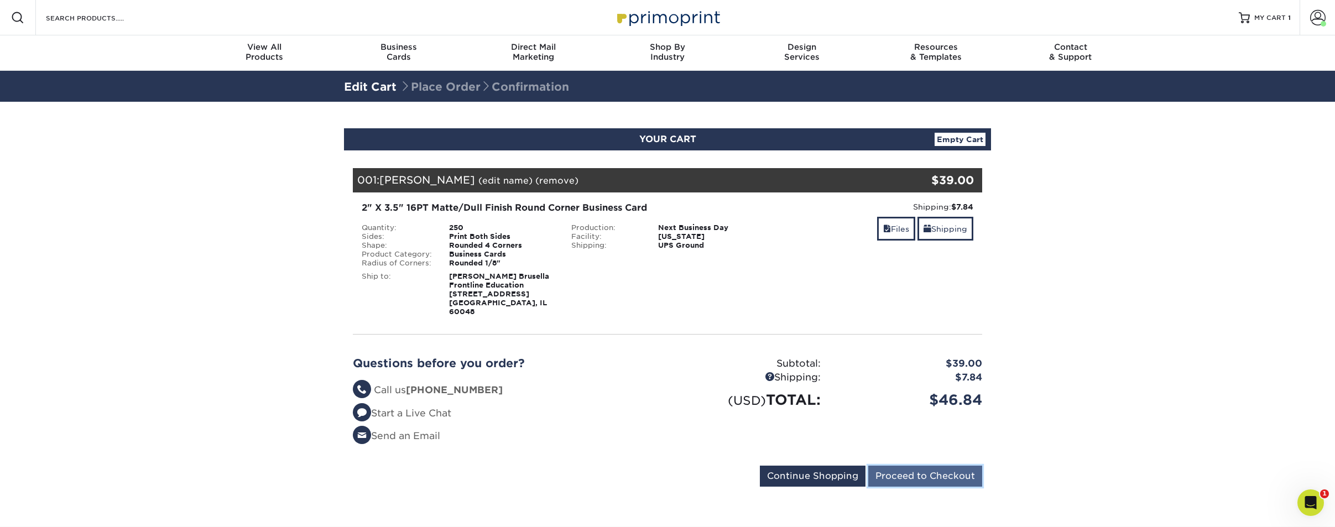
click at [931, 466] on input "Proceed to Checkout" at bounding box center [925, 476] width 114 height 21
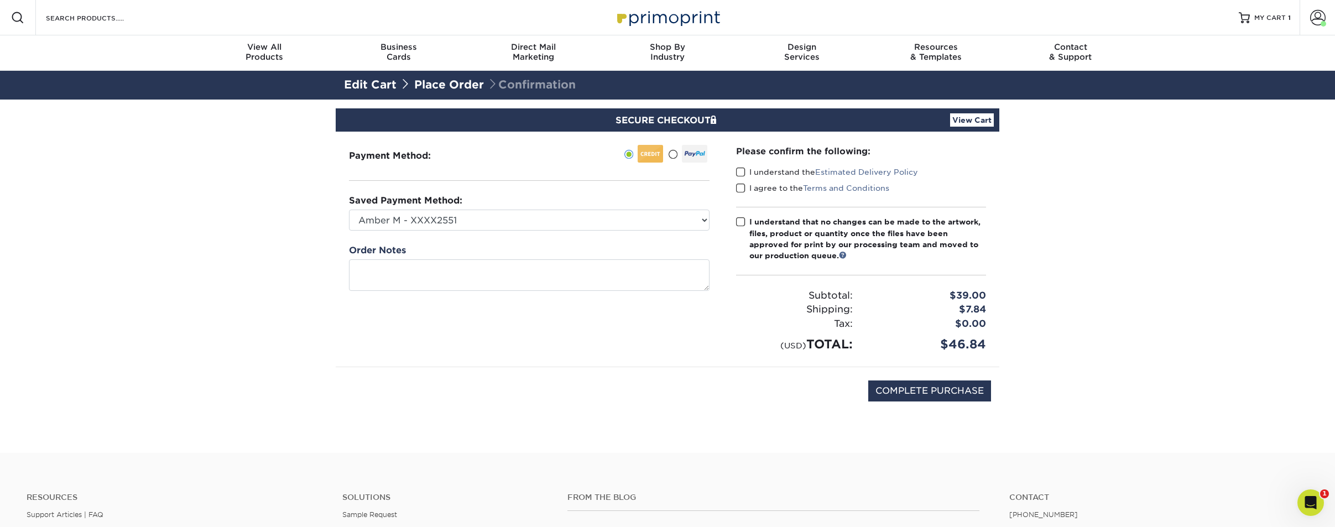
click at [741, 170] on span at bounding box center [740, 172] width 9 height 11
click at [0, 0] on input "I understand the Estimated Delivery Policy" at bounding box center [0, 0] width 0 height 0
click at [740, 184] on span at bounding box center [740, 188] width 9 height 11
click at [0, 0] on input "I agree to the Terms and Conditions" at bounding box center [0, 0] width 0 height 0
click at [738, 220] on span at bounding box center [740, 222] width 9 height 11
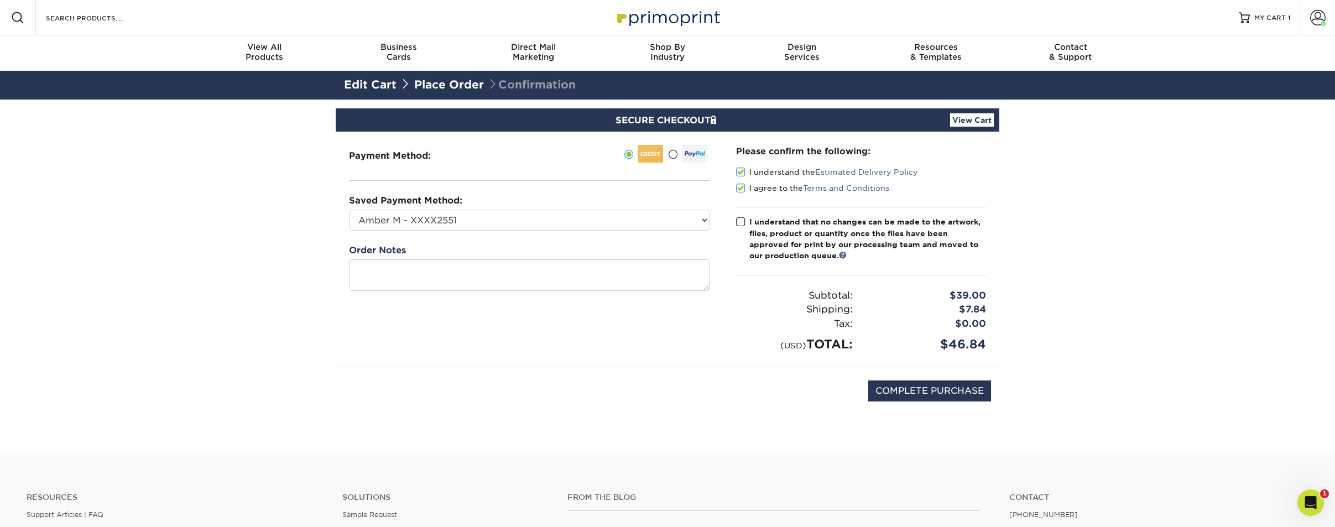
click at [0, 0] on input "I understand that no changes can be made to the artwork, files, product or quan…" at bounding box center [0, 0] width 0 height 0
click at [903, 394] on input "COMPLETE PURCHASE" at bounding box center [929, 391] width 123 height 21
type input "PROCESSING, PLEASE WAIT..."
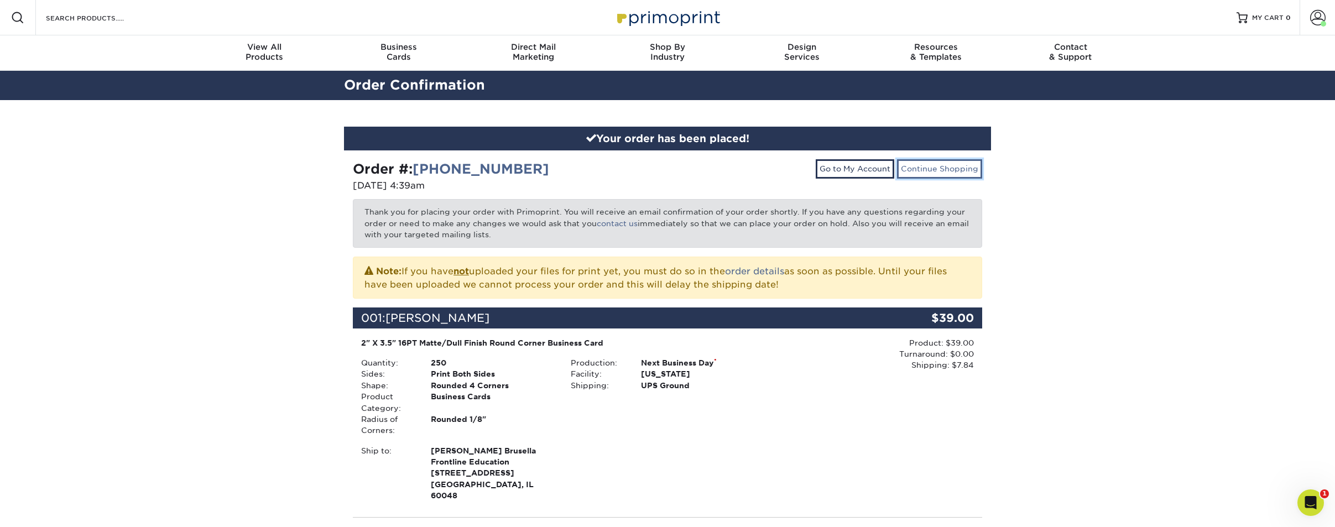
click at [962, 168] on link "Continue Shopping" at bounding box center [939, 168] width 85 height 19
